Goal: Task Accomplishment & Management: Use online tool/utility

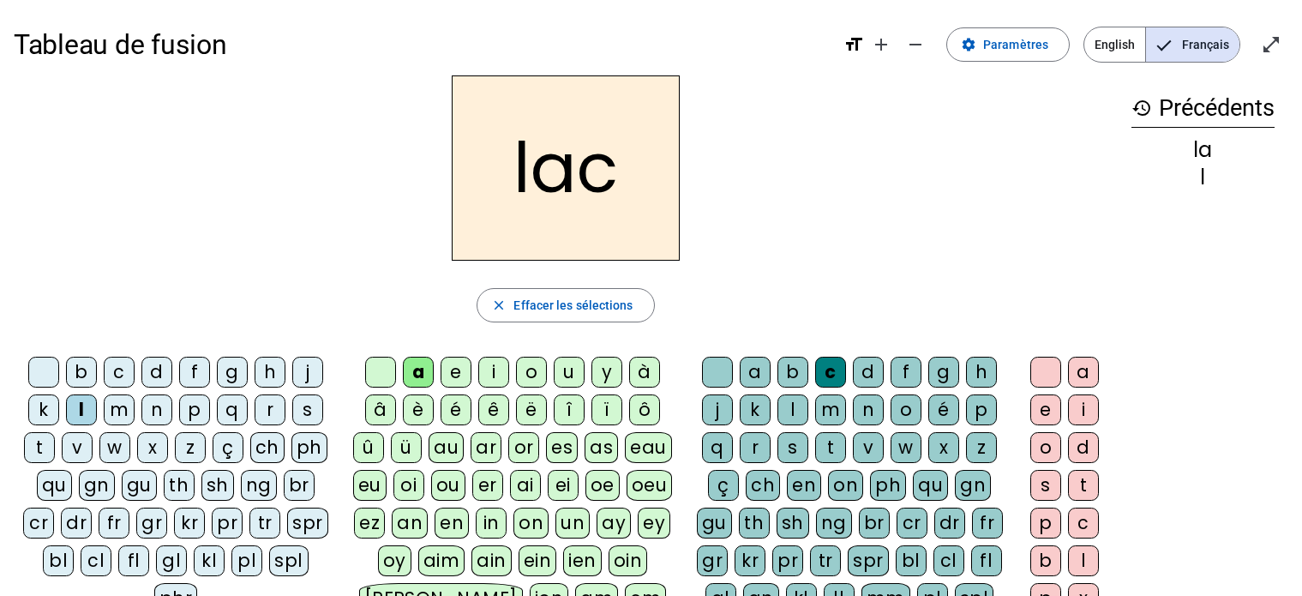
scroll to position [276, 0]
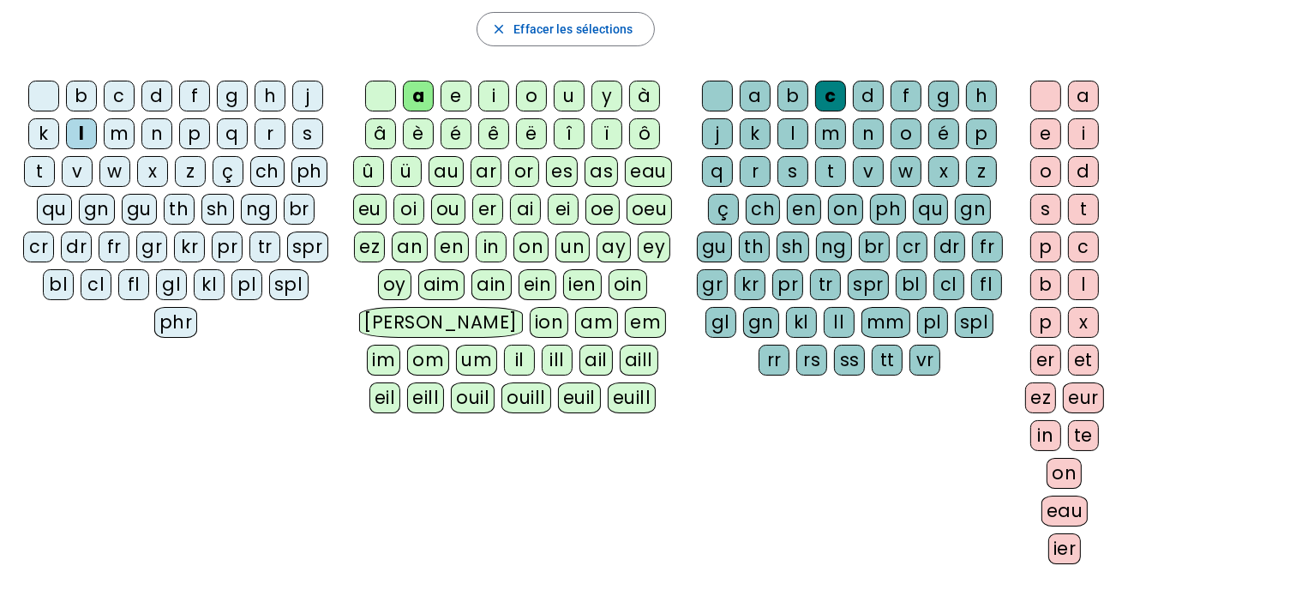
click at [81, 133] on div "l" at bounding box center [81, 133] width 31 height 31
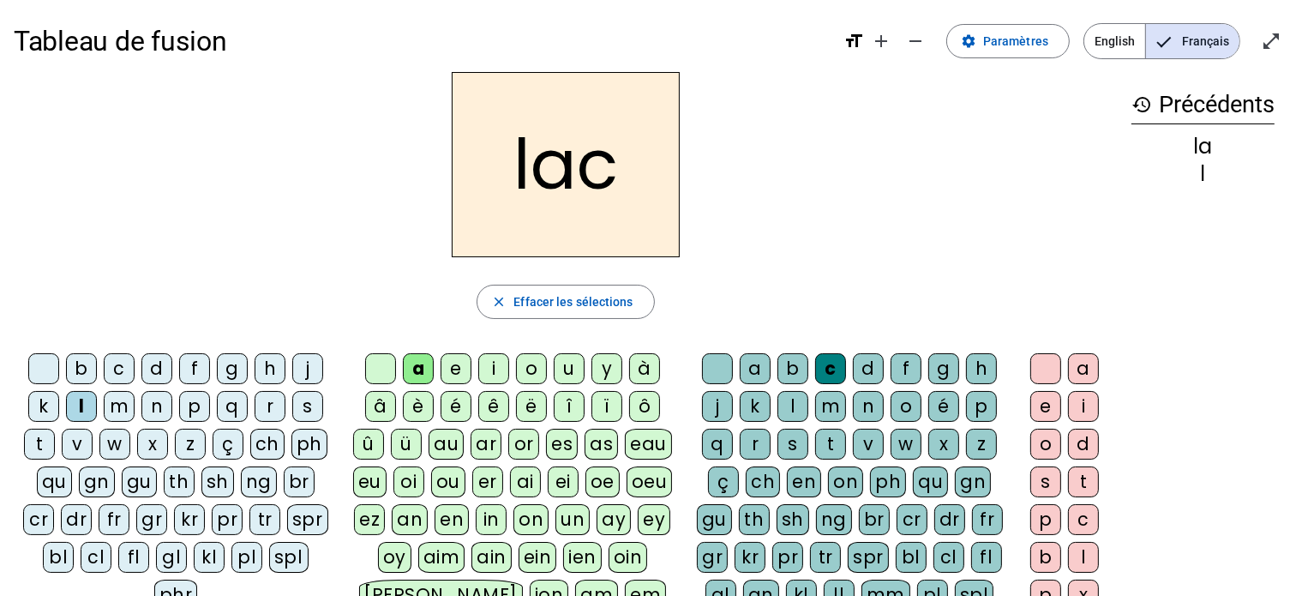
scroll to position [0, 0]
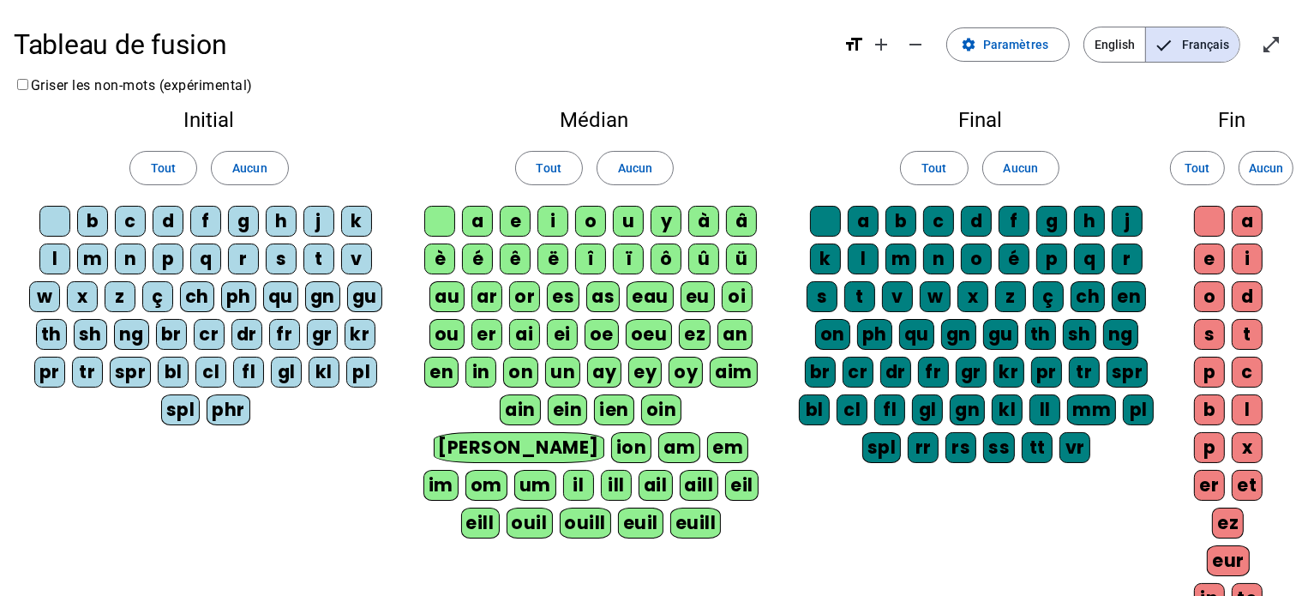
click at [51, 258] on div "l" at bounding box center [54, 258] width 31 height 31
click at [173, 167] on span "Tout" at bounding box center [163, 168] width 25 height 21
click at [545, 165] on span "Tout" at bounding box center [549, 168] width 25 height 21
click at [933, 173] on span "Tout" at bounding box center [933, 168] width 25 height 21
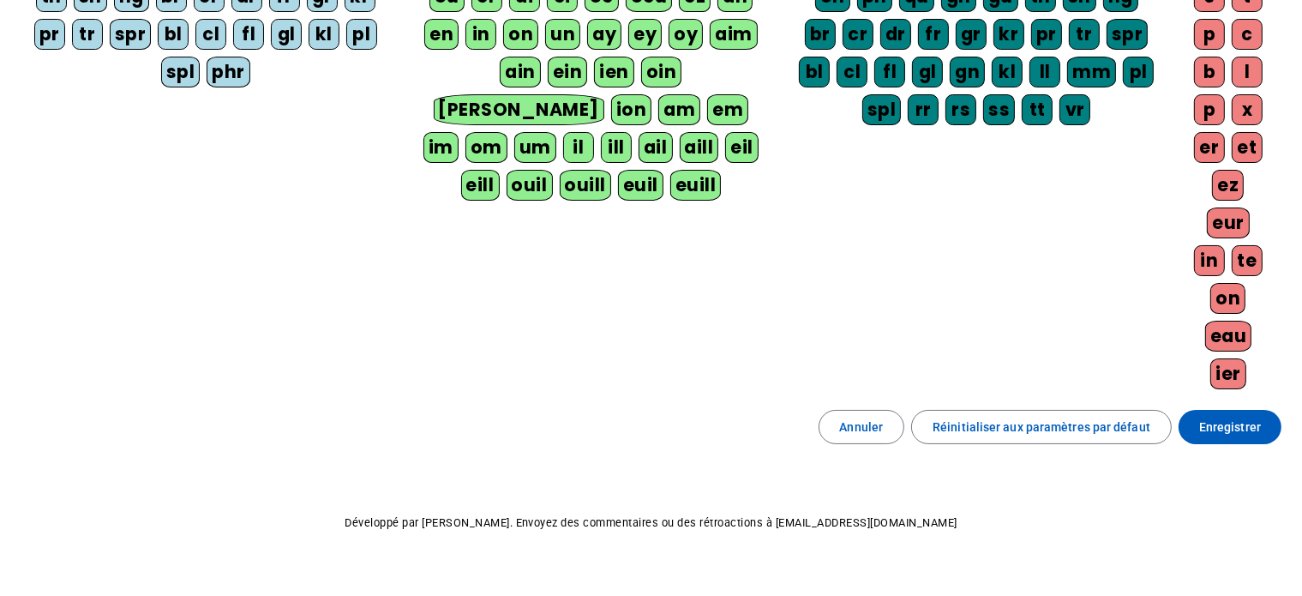
scroll to position [339, 0]
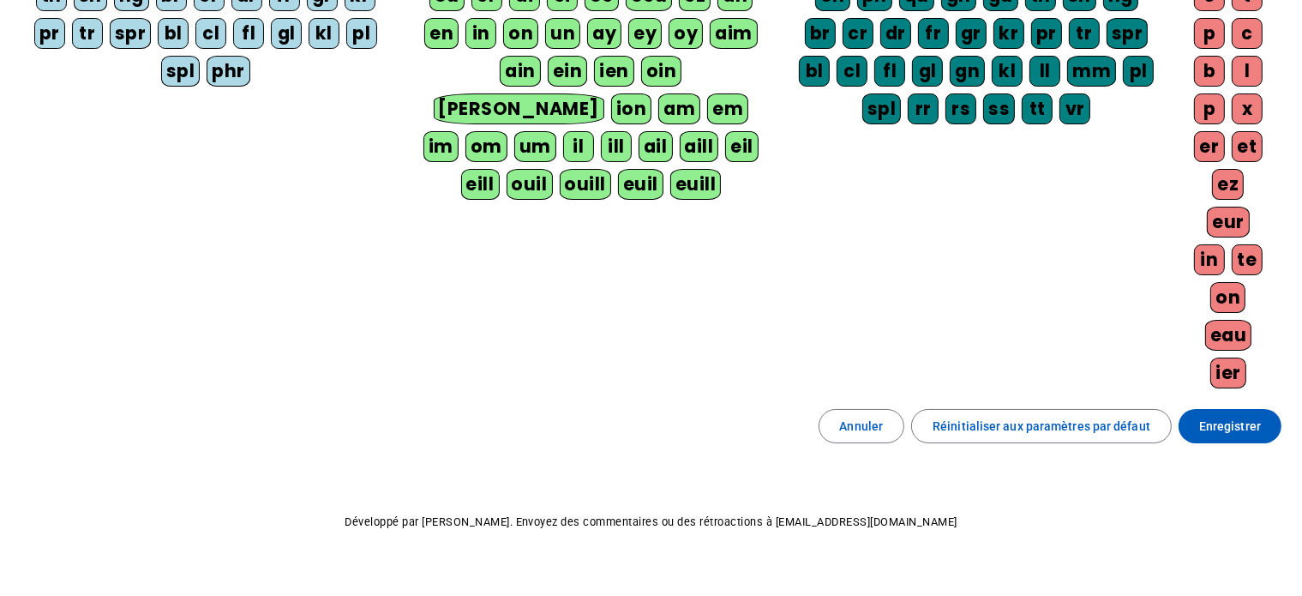
drag, startPoint x: 1208, startPoint y: 421, endPoint x: 824, endPoint y: 342, distance: 392.0
click at [824, 342] on div "Initial Tout Aucun b c d f g h j k l m n p q r s t v w x z ç ch ph qu gn gu th …" at bounding box center [651, 82] width 1275 height 651
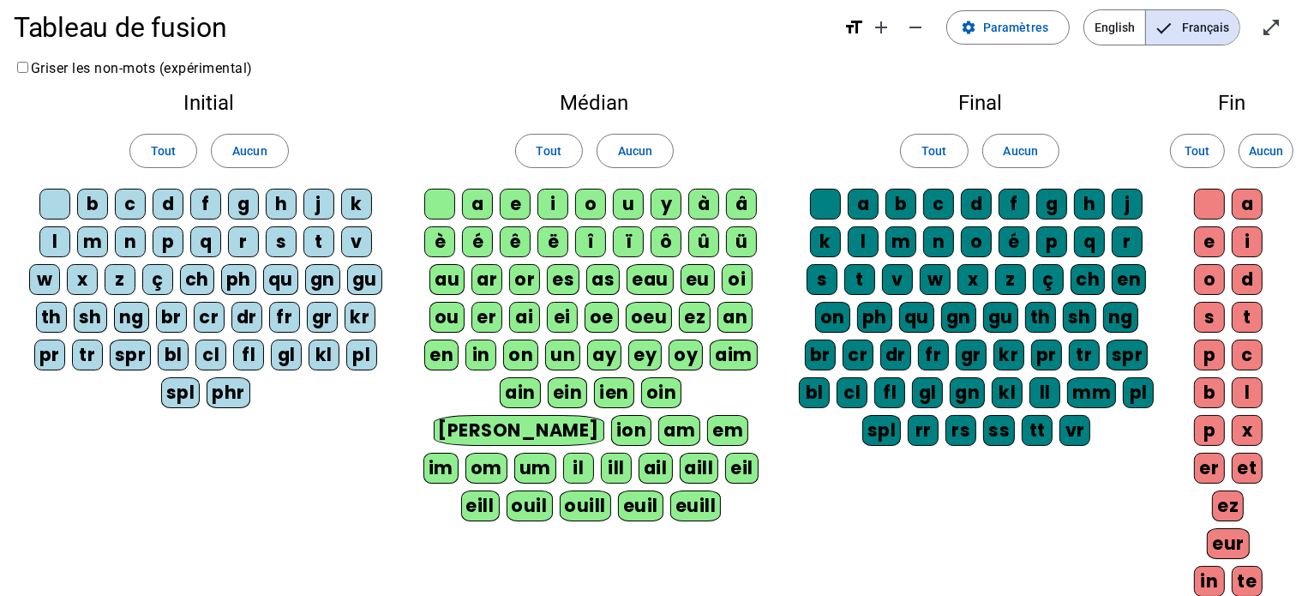
scroll to position [0, 0]
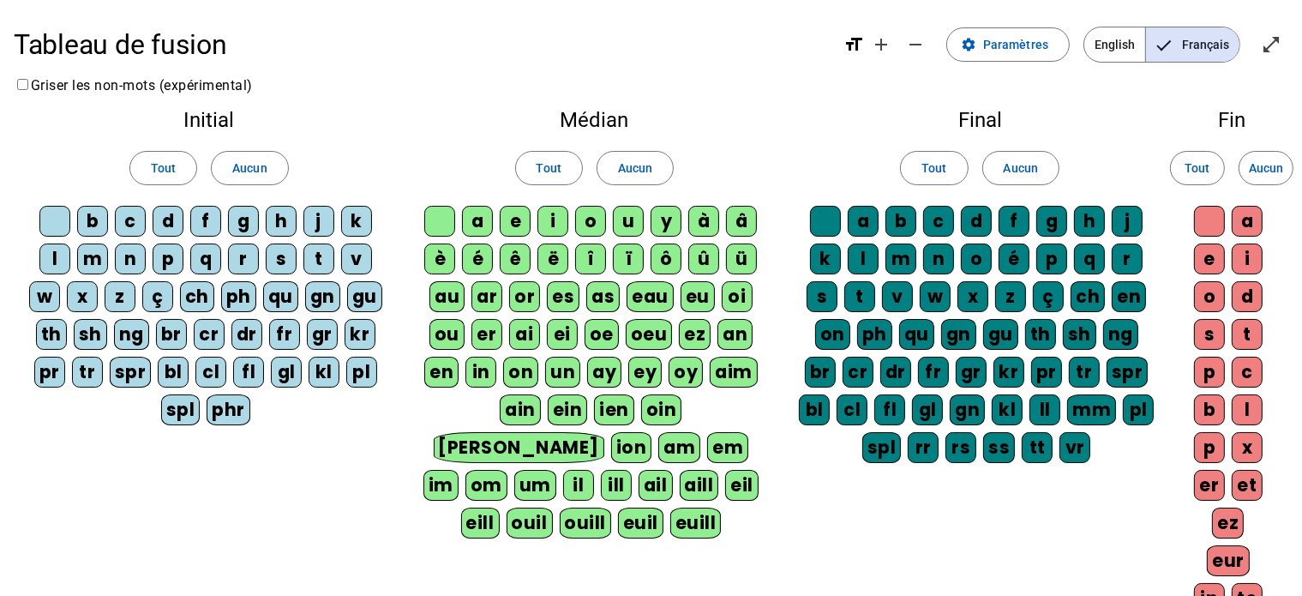
click at [47, 263] on div "l" at bounding box center [54, 258] width 31 height 31
click at [471, 214] on div "a" at bounding box center [477, 221] width 31 height 31
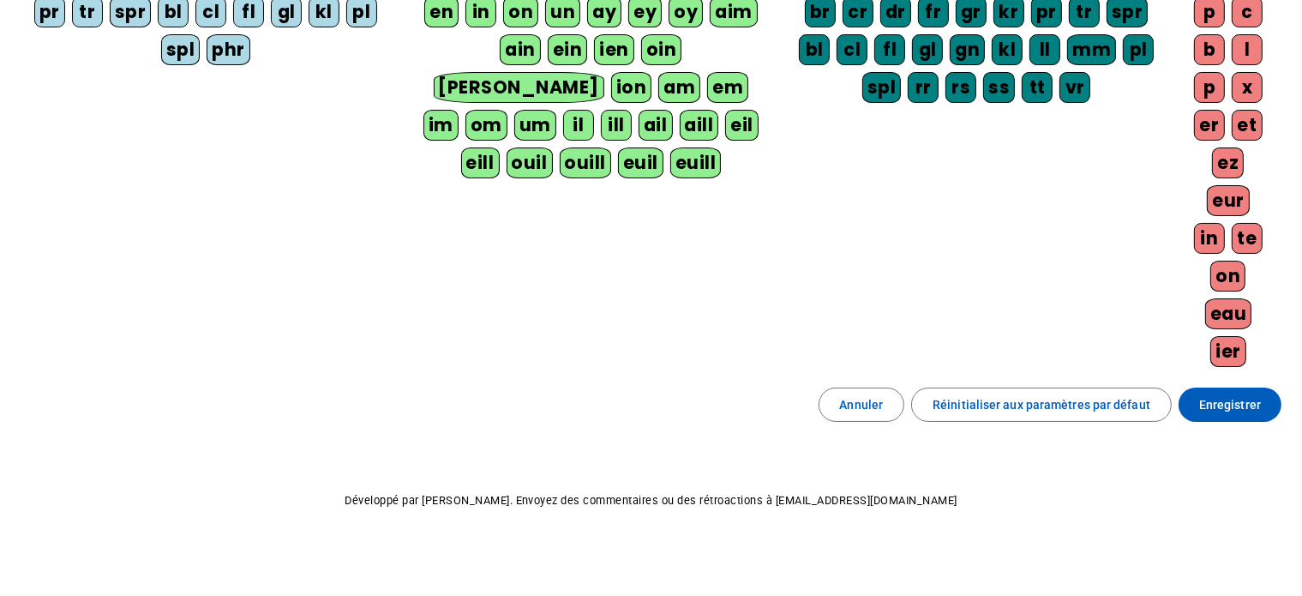
scroll to position [360, 0]
click at [1241, 403] on span "Enregistrer" at bounding box center [1230, 404] width 62 height 21
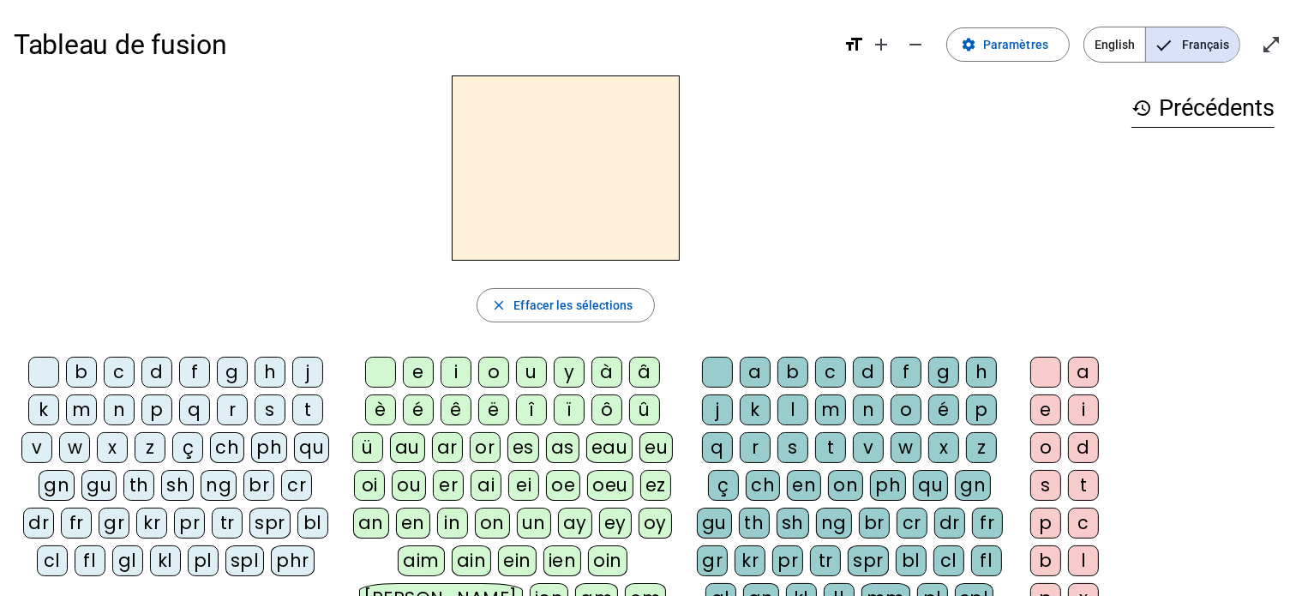
click at [83, 406] on div "m" at bounding box center [81, 409] width 31 height 31
click at [751, 376] on div "a" at bounding box center [755, 372] width 31 height 31
click at [311, 414] on div "t" at bounding box center [307, 409] width 31 height 31
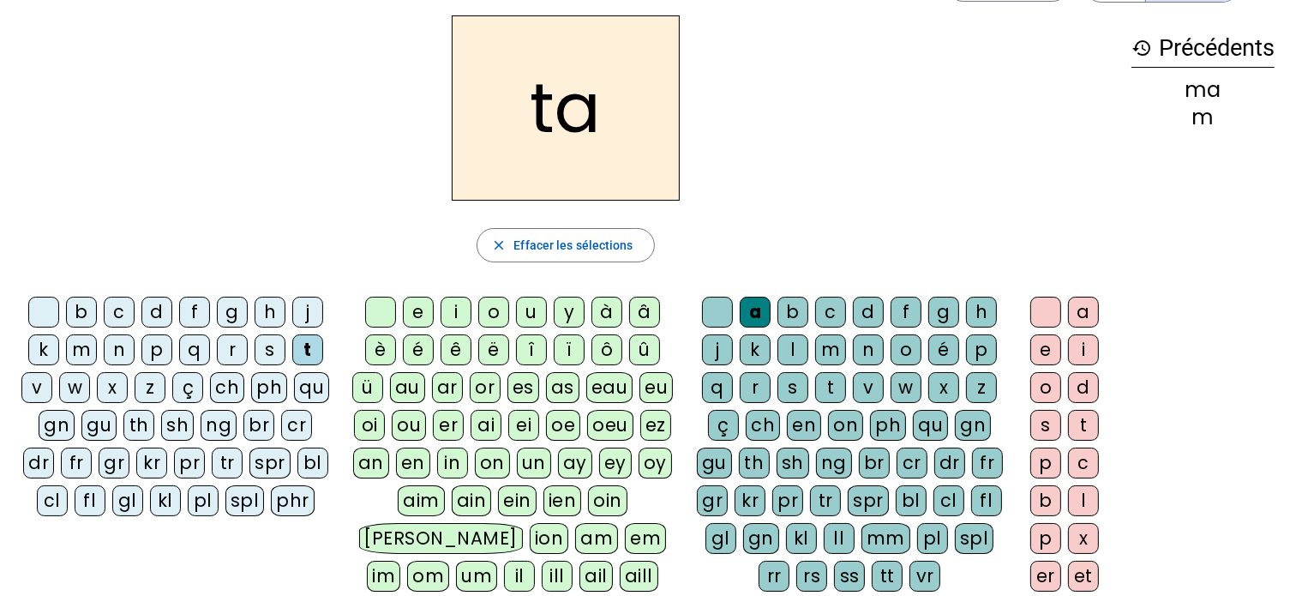
scroll to position [68, 0]
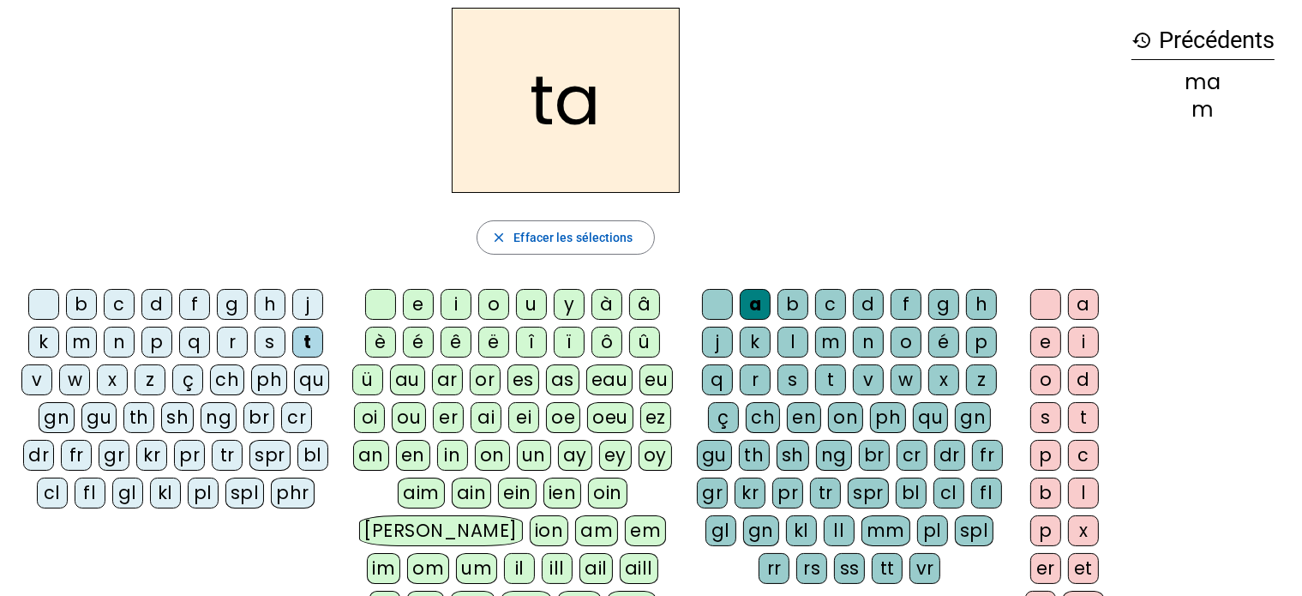
click at [52, 306] on div at bounding box center [43, 304] width 31 height 31
click at [82, 341] on div "m" at bounding box center [81, 342] width 31 height 31
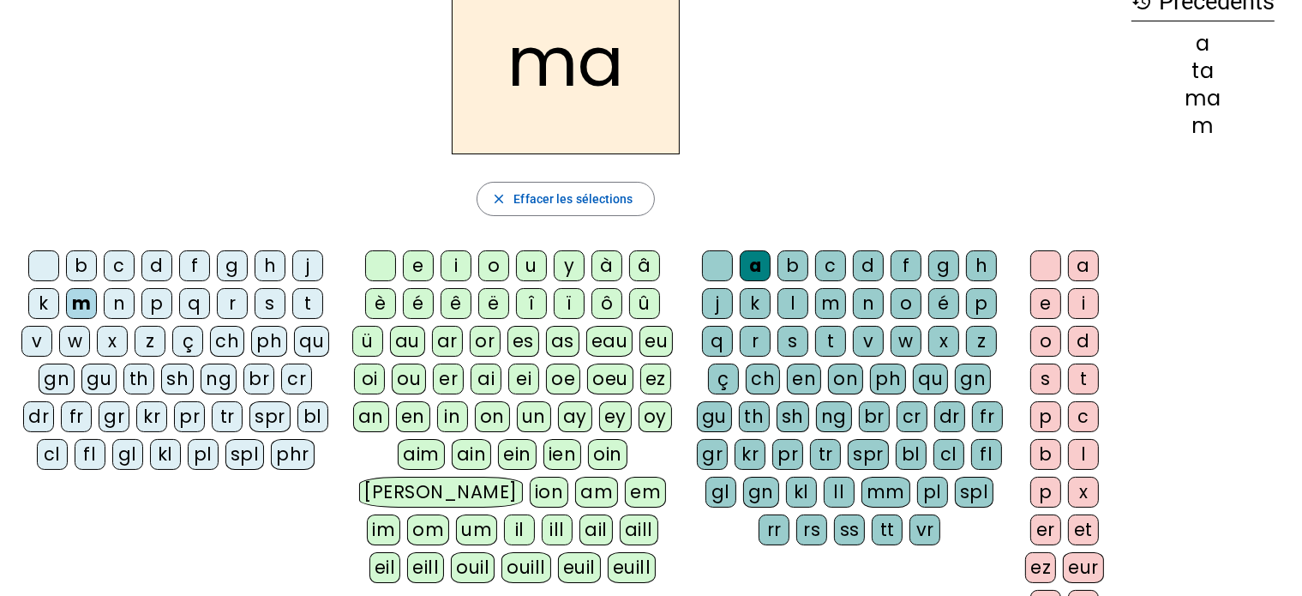
scroll to position [0, 0]
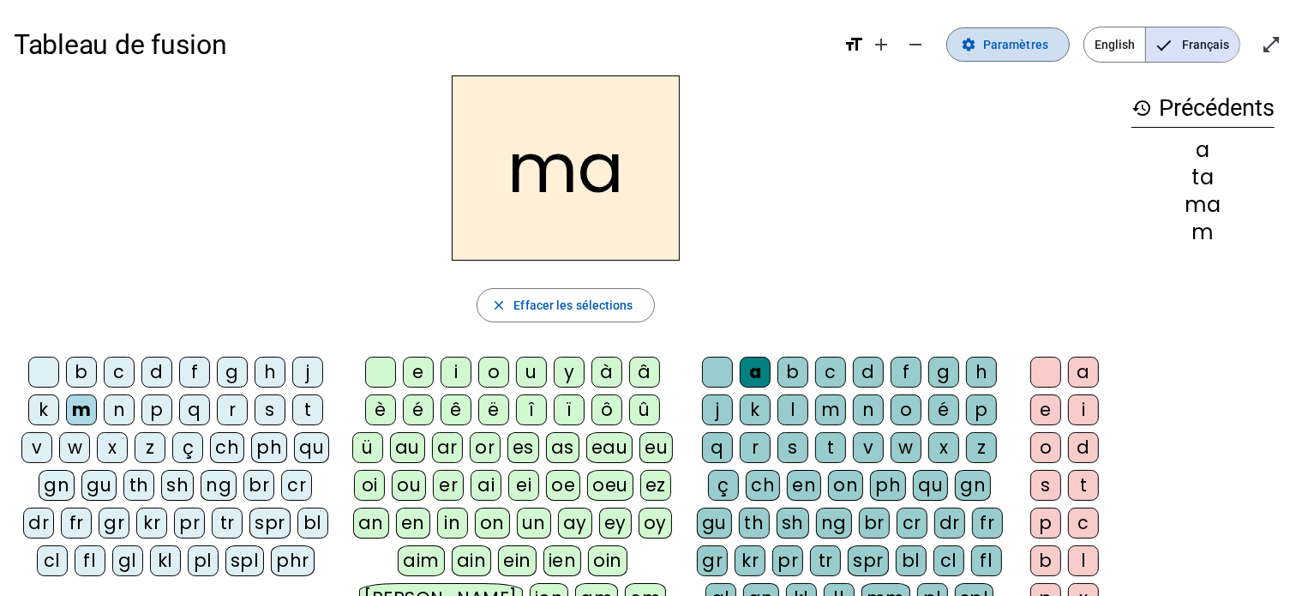
click at [1010, 43] on span "Paramètres" at bounding box center [1015, 44] width 65 height 21
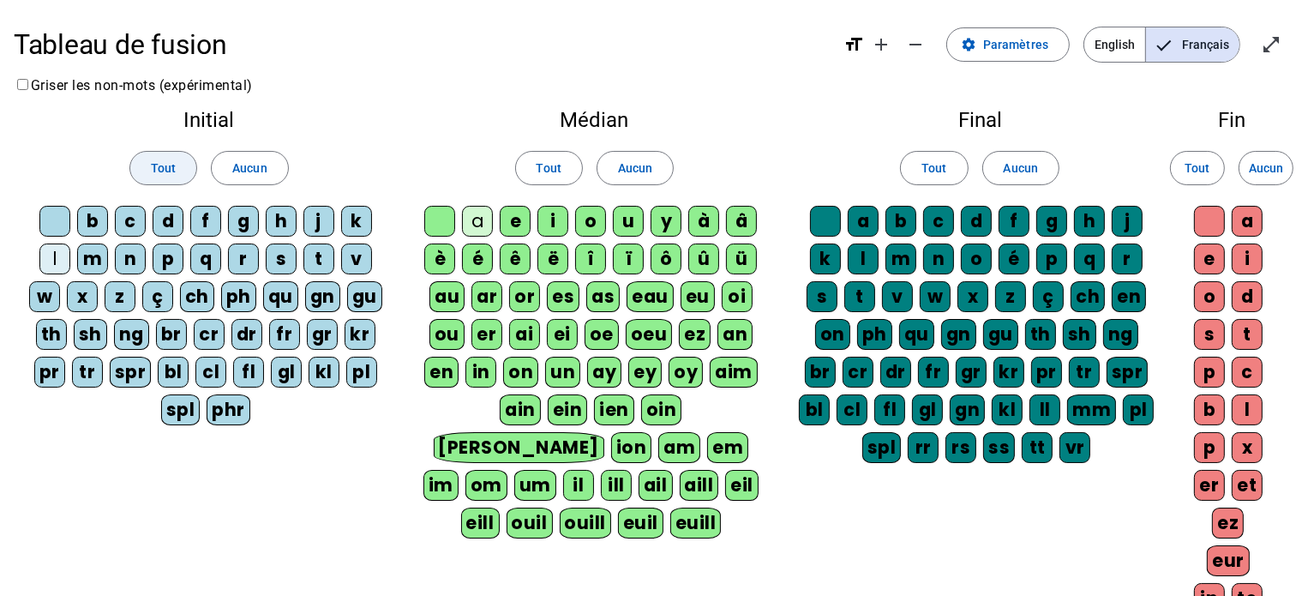
click at [174, 167] on span "Tout" at bounding box center [163, 168] width 25 height 21
click at [560, 174] on span "Tout" at bounding box center [549, 168] width 25 height 21
click at [933, 164] on span "Tout" at bounding box center [933, 168] width 25 height 21
click at [1197, 171] on span "Tout" at bounding box center [1197, 168] width 25 height 21
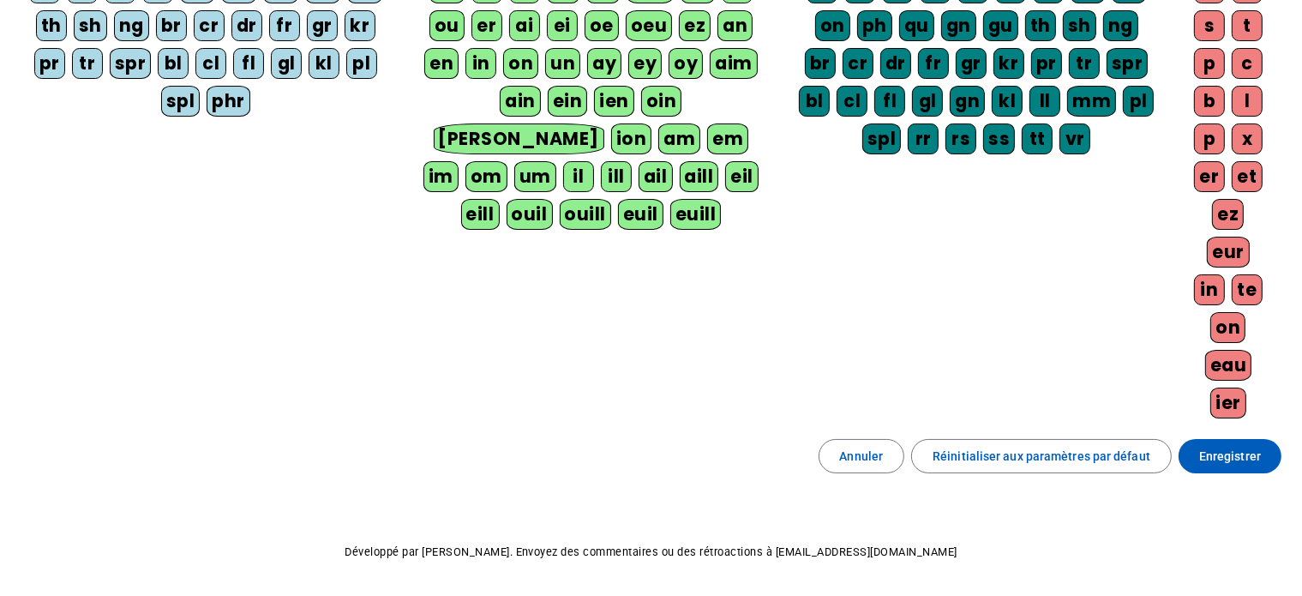
scroll to position [312, 0]
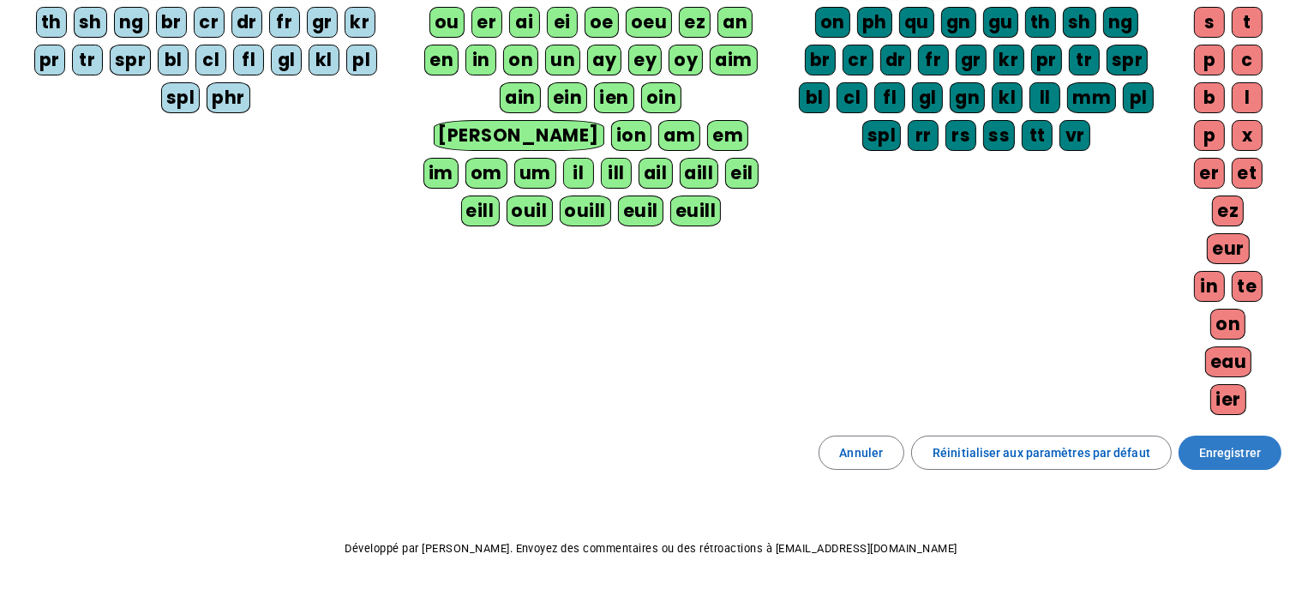
click at [1226, 444] on span "Enregistrer" at bounding box center [1230, 452] width 62 height 21
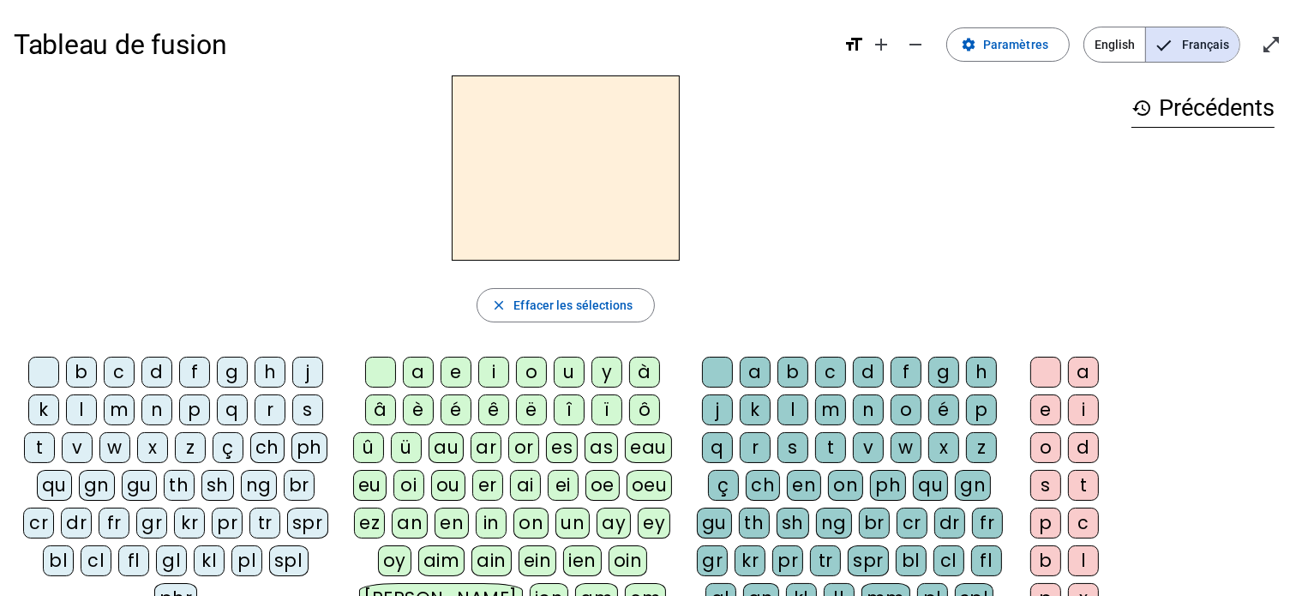
click at [116, 410] on div "m" at bounding box center [119, 409] width 31 height 31
click at [419, 375] on div "a" at bounding box center [418, 372] width 31 height 31
click at [41, 442] on div "t" at bounding box center [39, 447] width 31 height 31
click at [82, 402] on div "l" at bounding box center [81, 409] width 31 height 31
click at [793, 445] on div "s" at bounding box center [792, 447] width 31 height 31
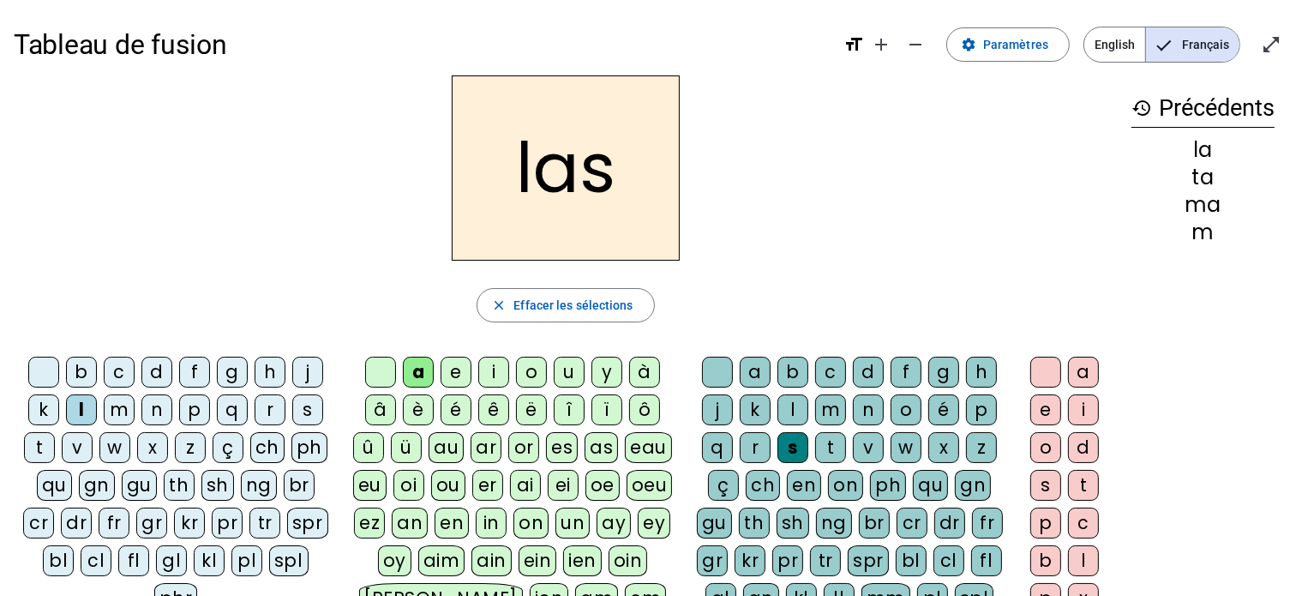
click at [195, 411] on div "p" at bounding box center [194, 409] width 31 height 31
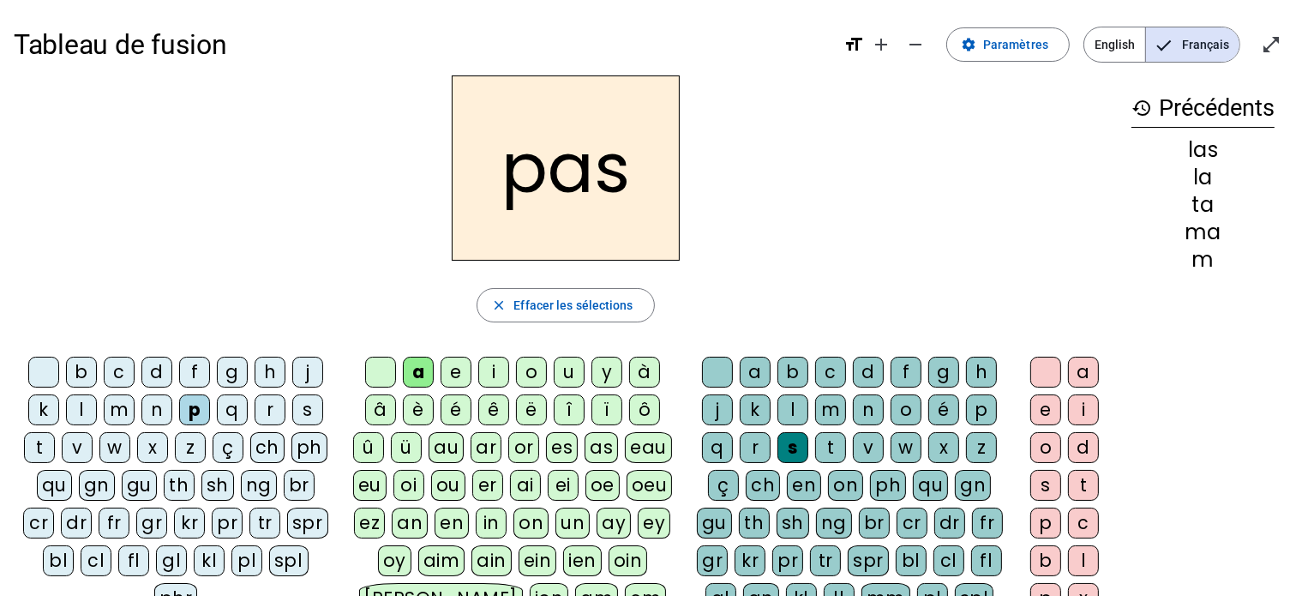
click at [40, 446] on div "t" at bounding box center [39, 447] width 31 height 31
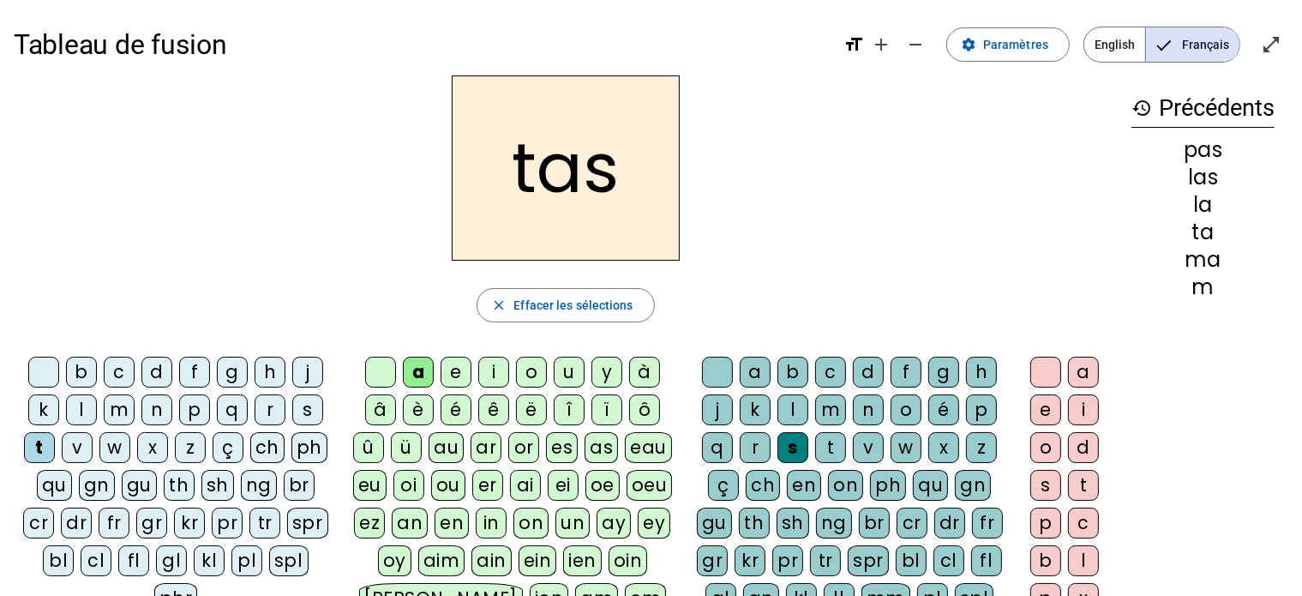
click at [615, 174] on h2 "tas" at bounding box center [566, 167] width 228 height 185
click at [617, 171] on h2 "tas" at bounding box center [566, 167] width 228 height 185
click at [795, 449] on div "s" at bounding box center [792, 447] width 31 height 31
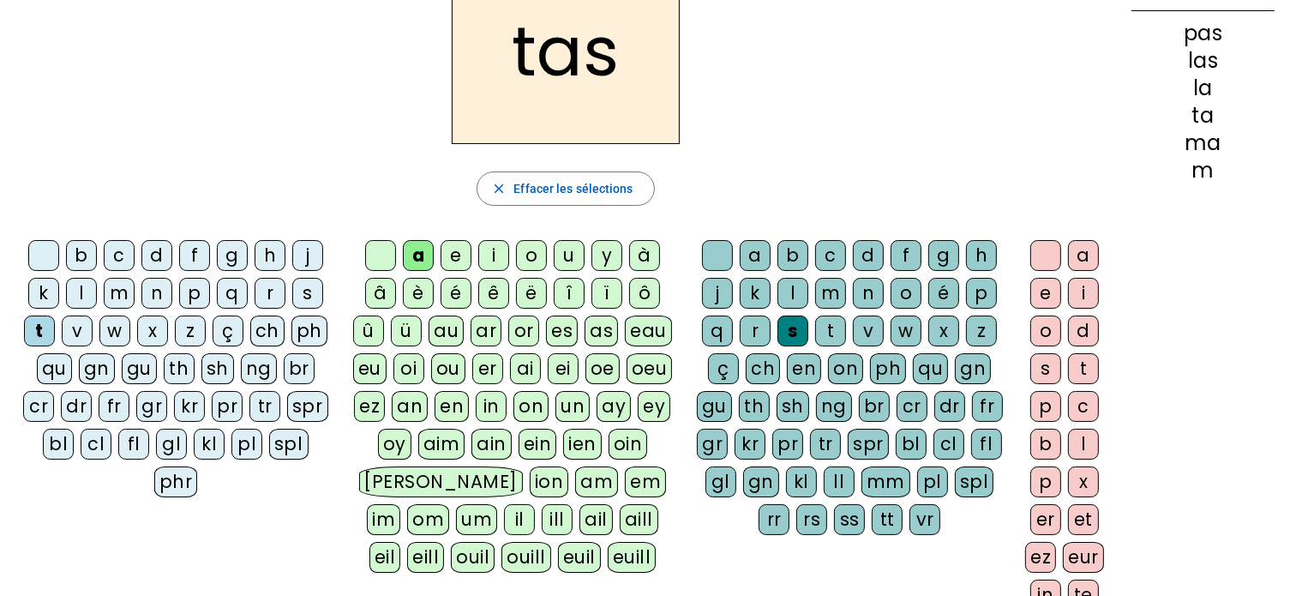
scroll to position [117, 0]
click at [720, 251] on div at bounding box center [717, 255] width 31 height 31
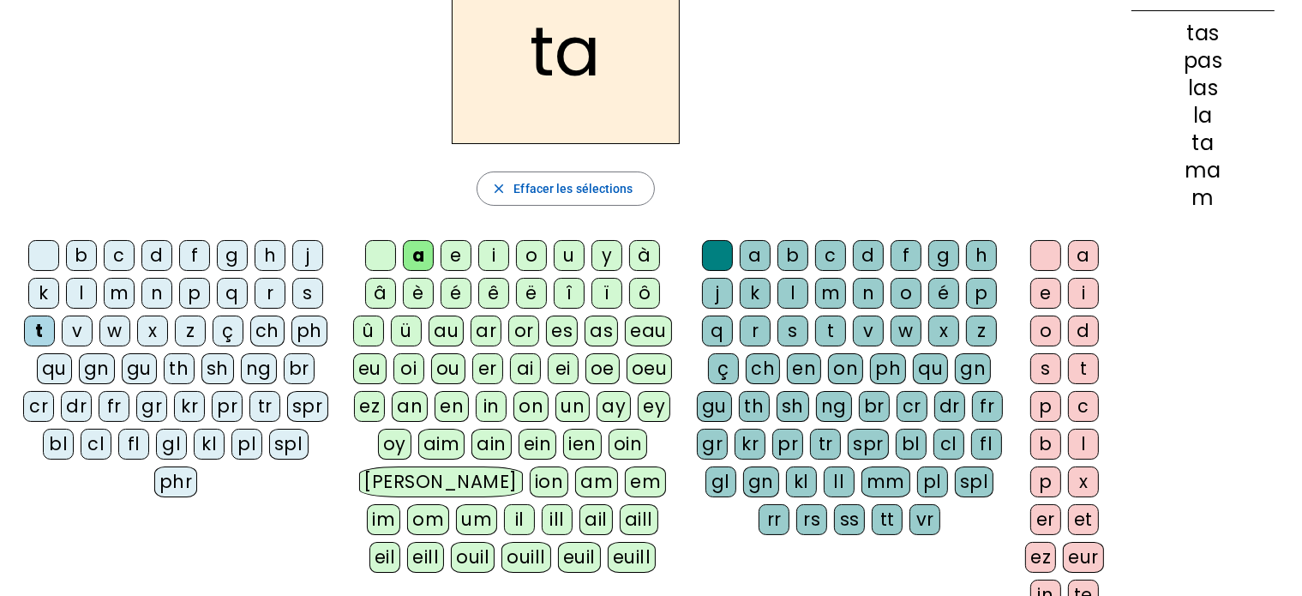
click at [298, 303] on div "s" at bounding box center [307, 293] width 31 height 31
click at [792, 285] on div "l" at bounding box center [792, 293] width 31 height 31
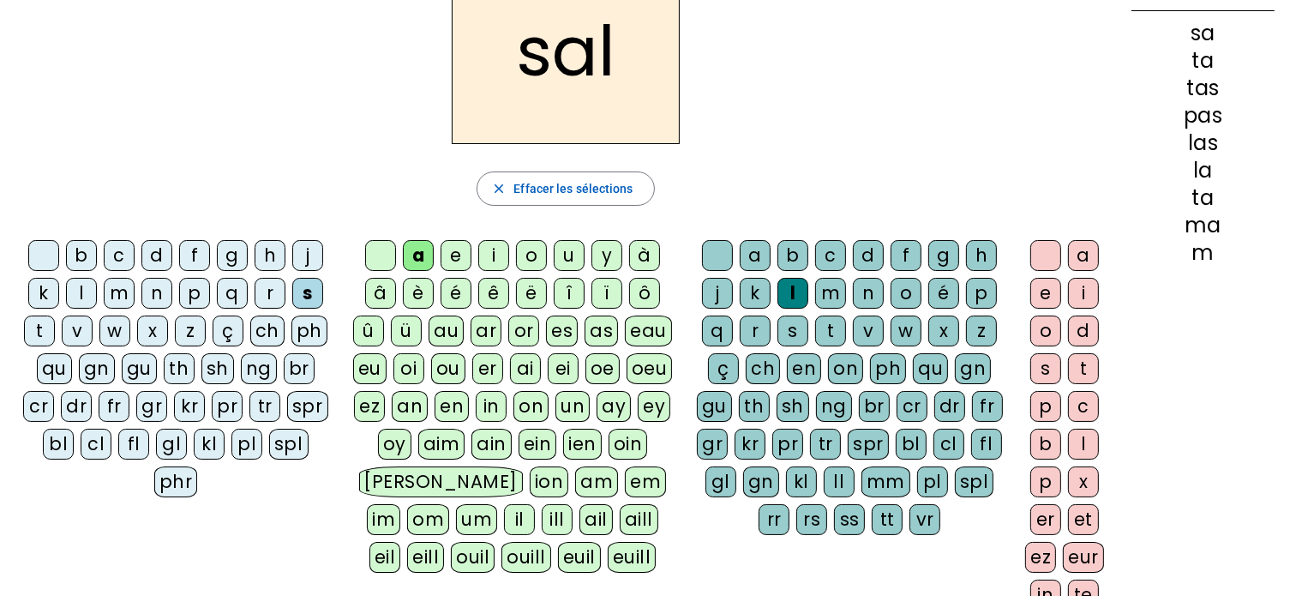
click at [110, 294] on div "m" at bounding box center [119, 293] width 31 height 31
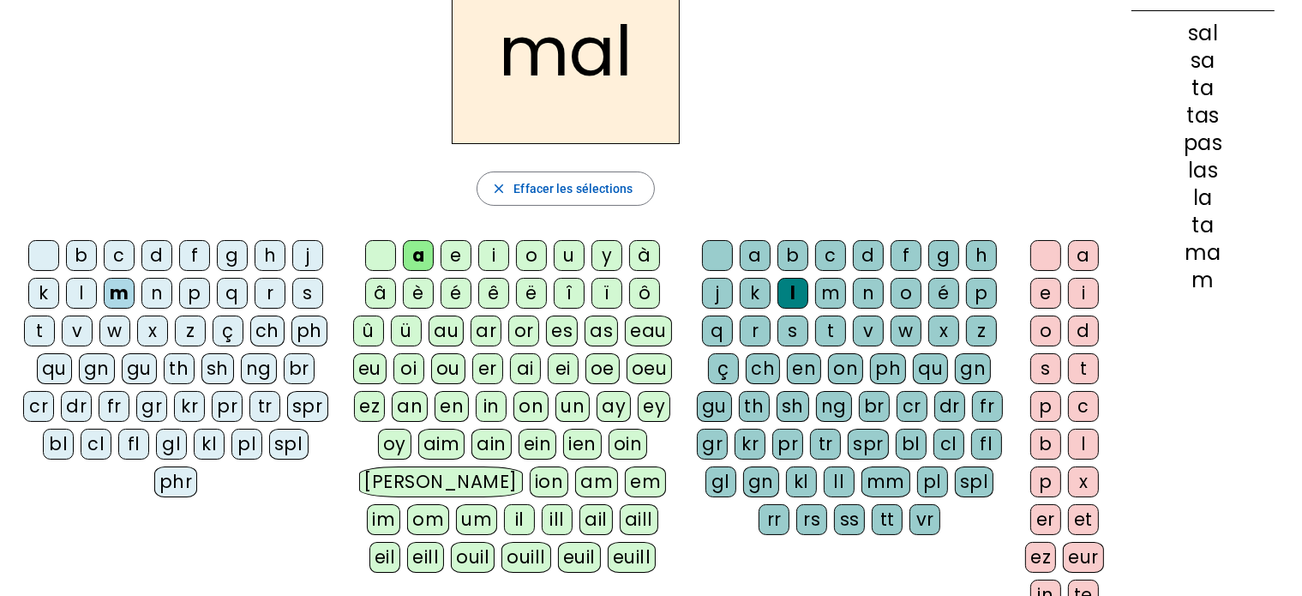
click at [83, 252] on div "b" at bounding box center [81, 255] width 31 height 31
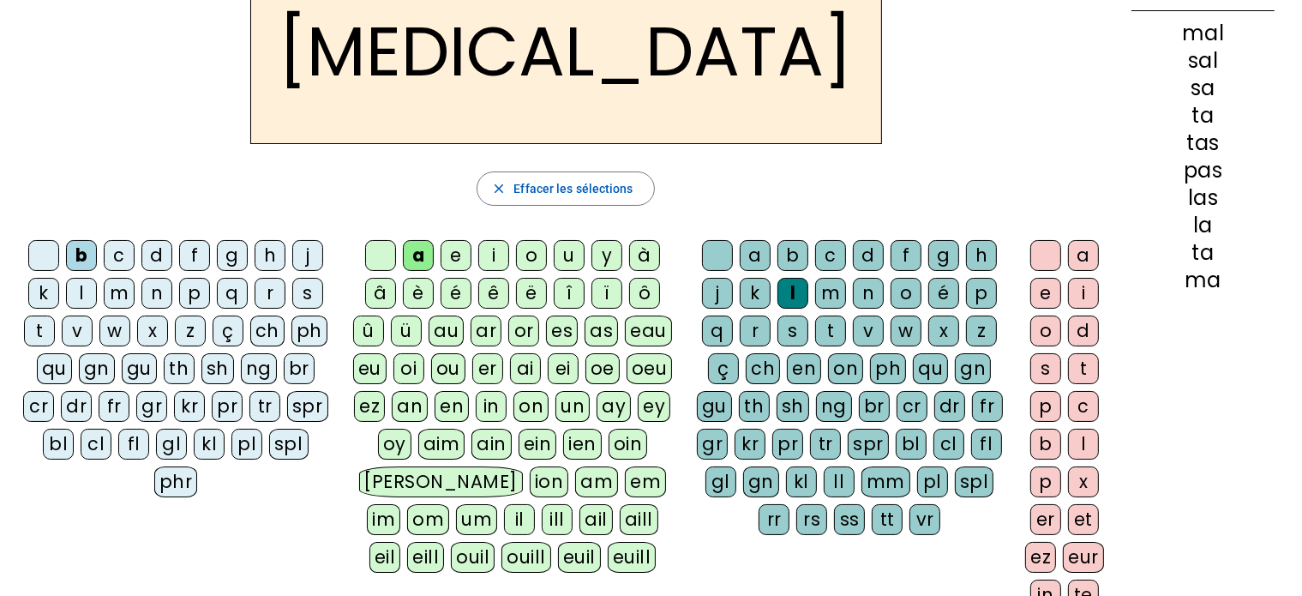
drag, startPoint x: 795, startPoint y: 326, endPoint x: 728, endPoint y: 207, distance: 137.0
click at [728, 207] on div "[MEDICAL_DATA] close Effacer les sélections b c d f g h j k l m n p q r s t v w…" at bounding box center [566, 348] width 1104 height 778
click at [786, 326] on div "s" at bounding box center [792, 330] width 31 height 31
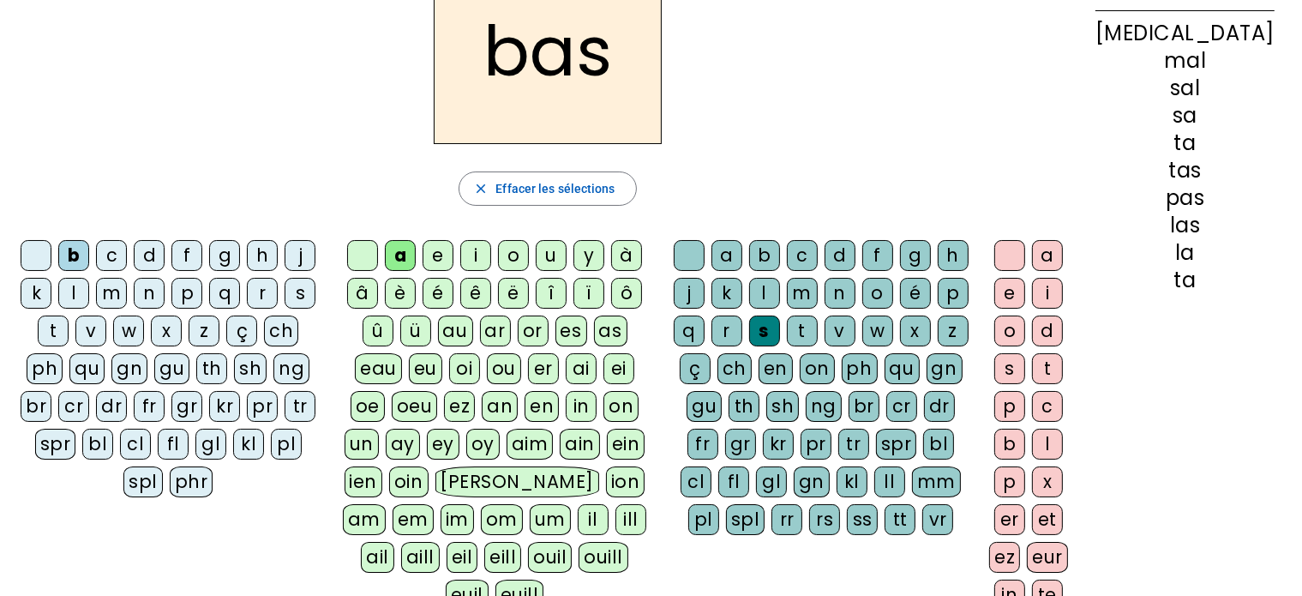
click at [185, 290] on div "p" at bounding box center [186, 293] width 31 height 31
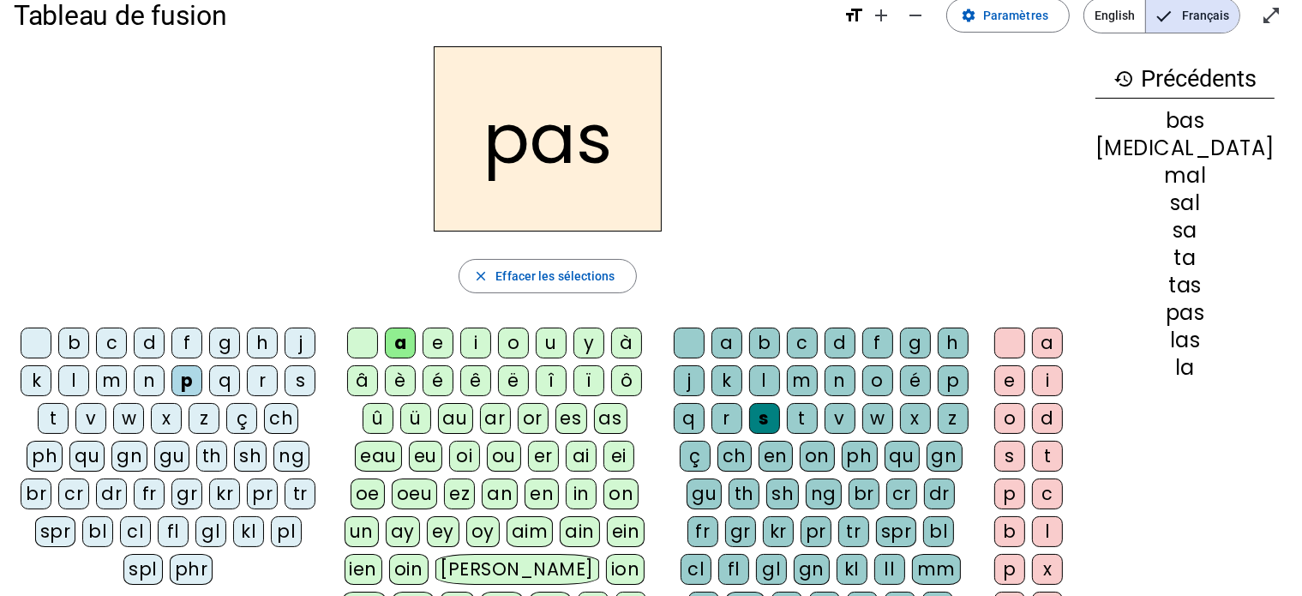
scroll to position [0, 0]
